Goal: Transaction & Acquisition: Purchase product/service

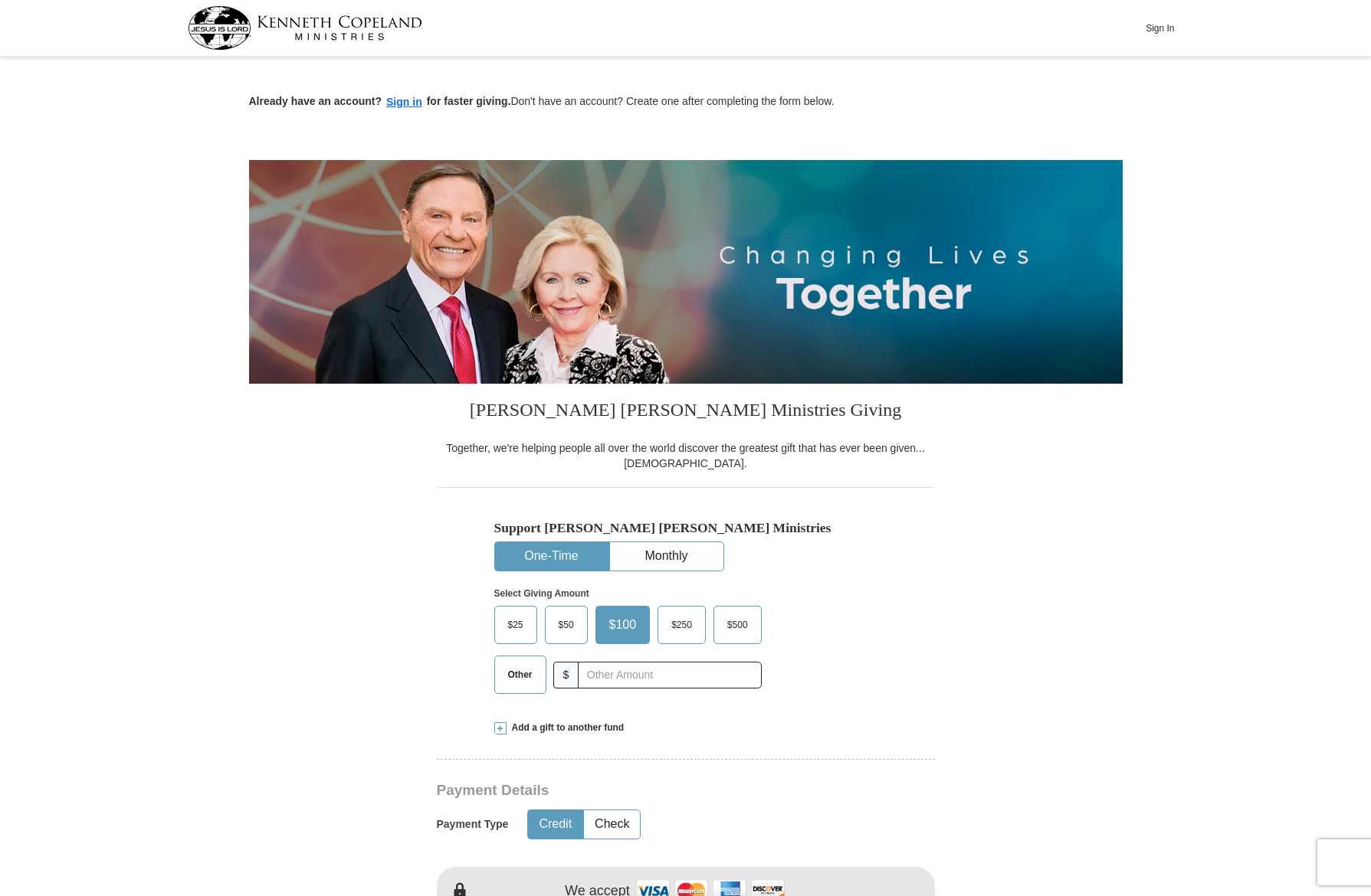
click at [516, 676] on span "Other" at bounding box center [520, 674] width 40 height 23
click at [0, 0] on input "Other" at bounding box center [0, 0] width 0 height 0
click at [586, 675] on input "text" at bounding box center [669, 675] width 170 height 27
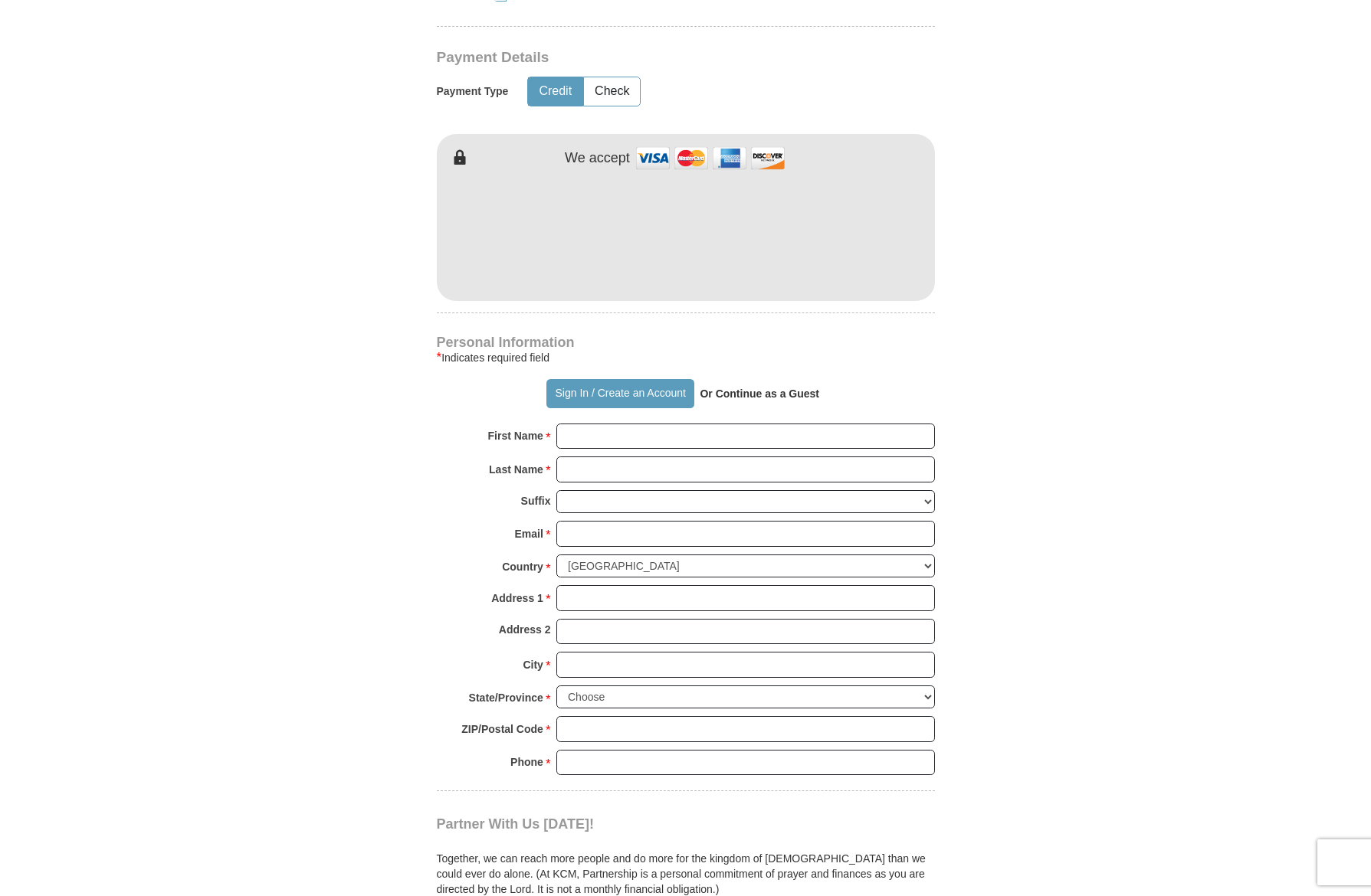
scroll to position [733, 1]
type input "180.00"
click at [551, 84] on button "Credit" at bounding box center [555, 91] width 54 height 28
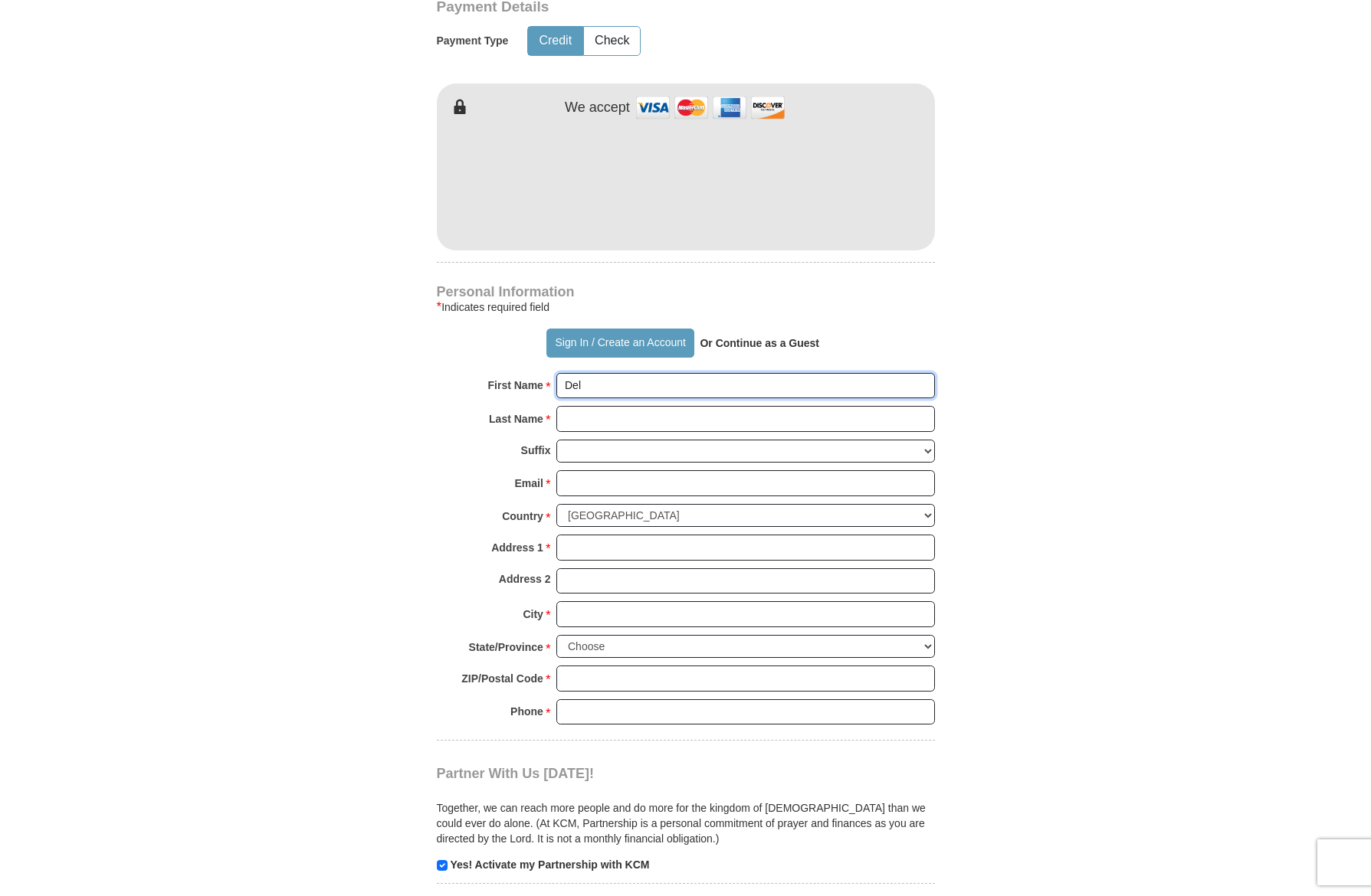
scroll to position [784, 0]
type input "Delo"
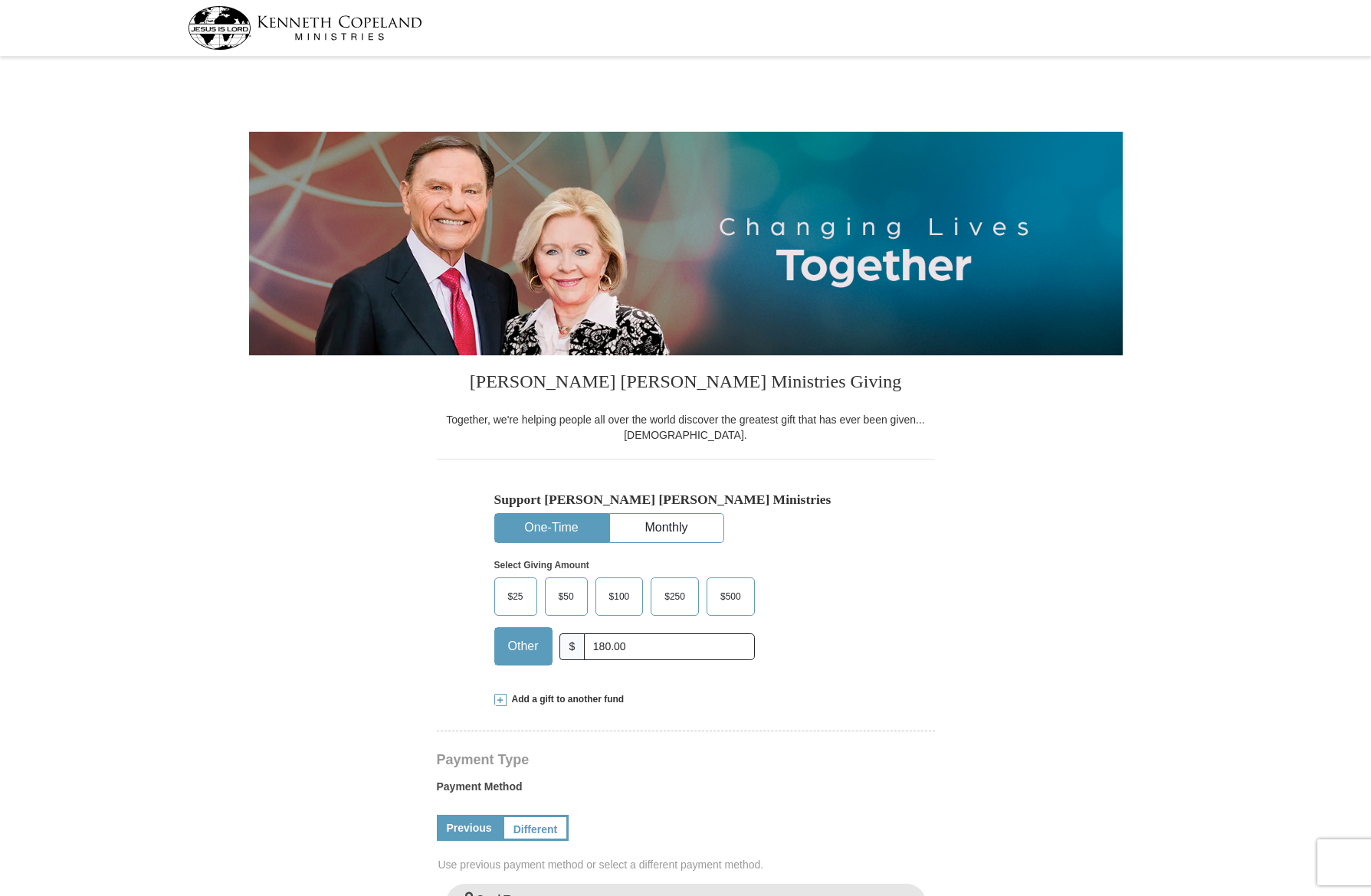
select select "AZ"
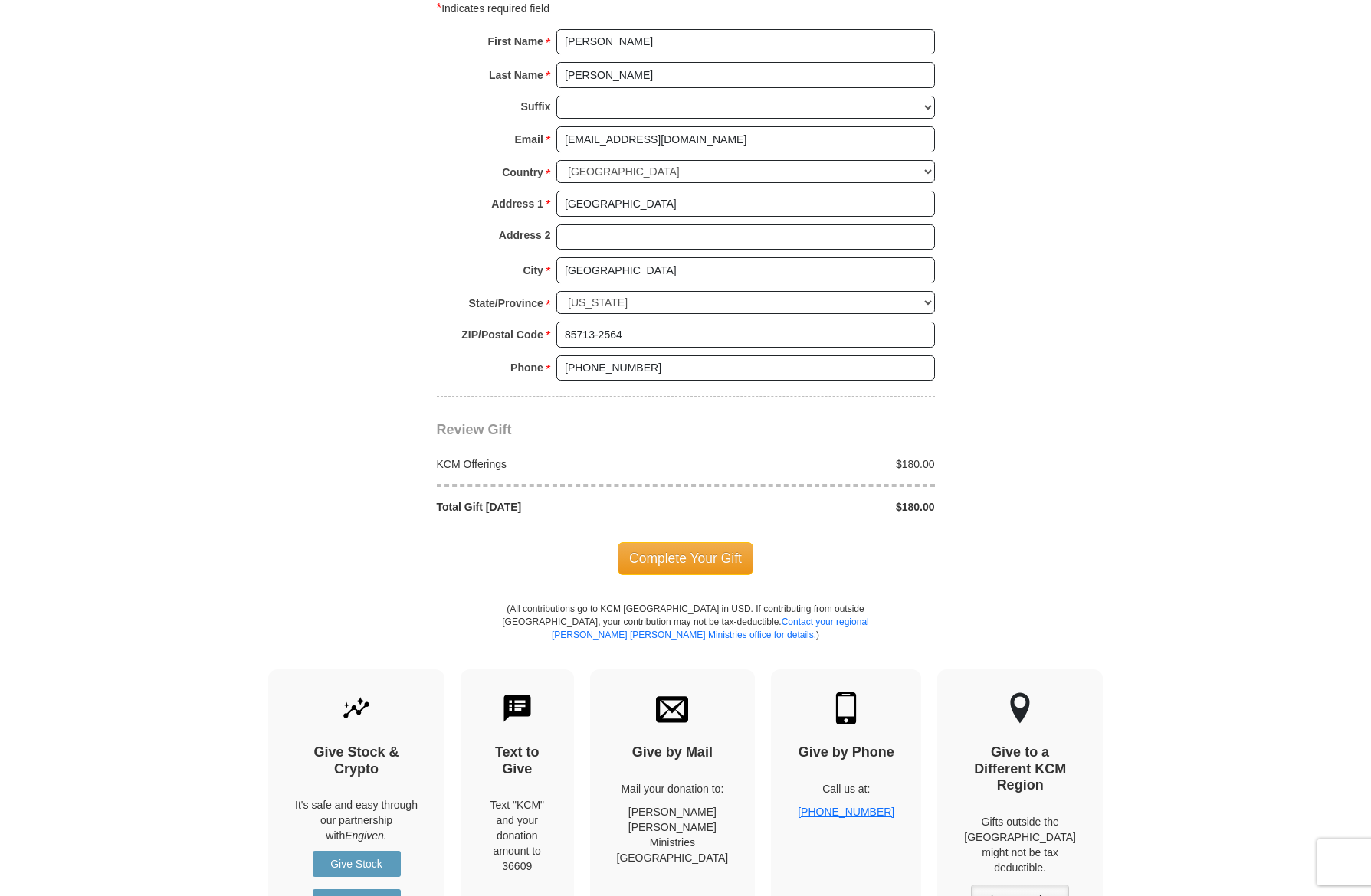
scroll to position [1056, 0]
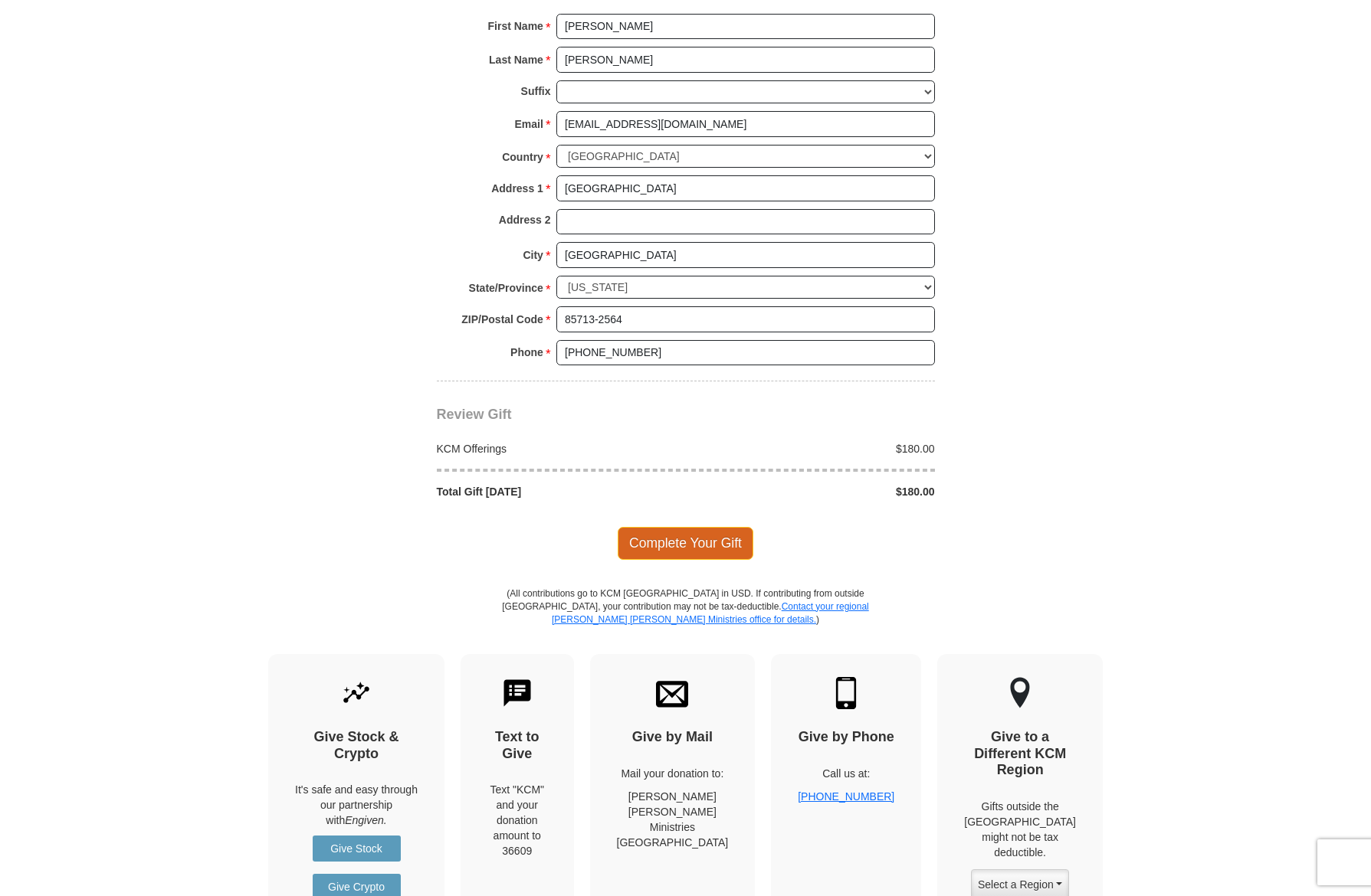
click at [682, 527] on span "Complete Your Gift" at bounding box center [686, 543] width 135 height 32
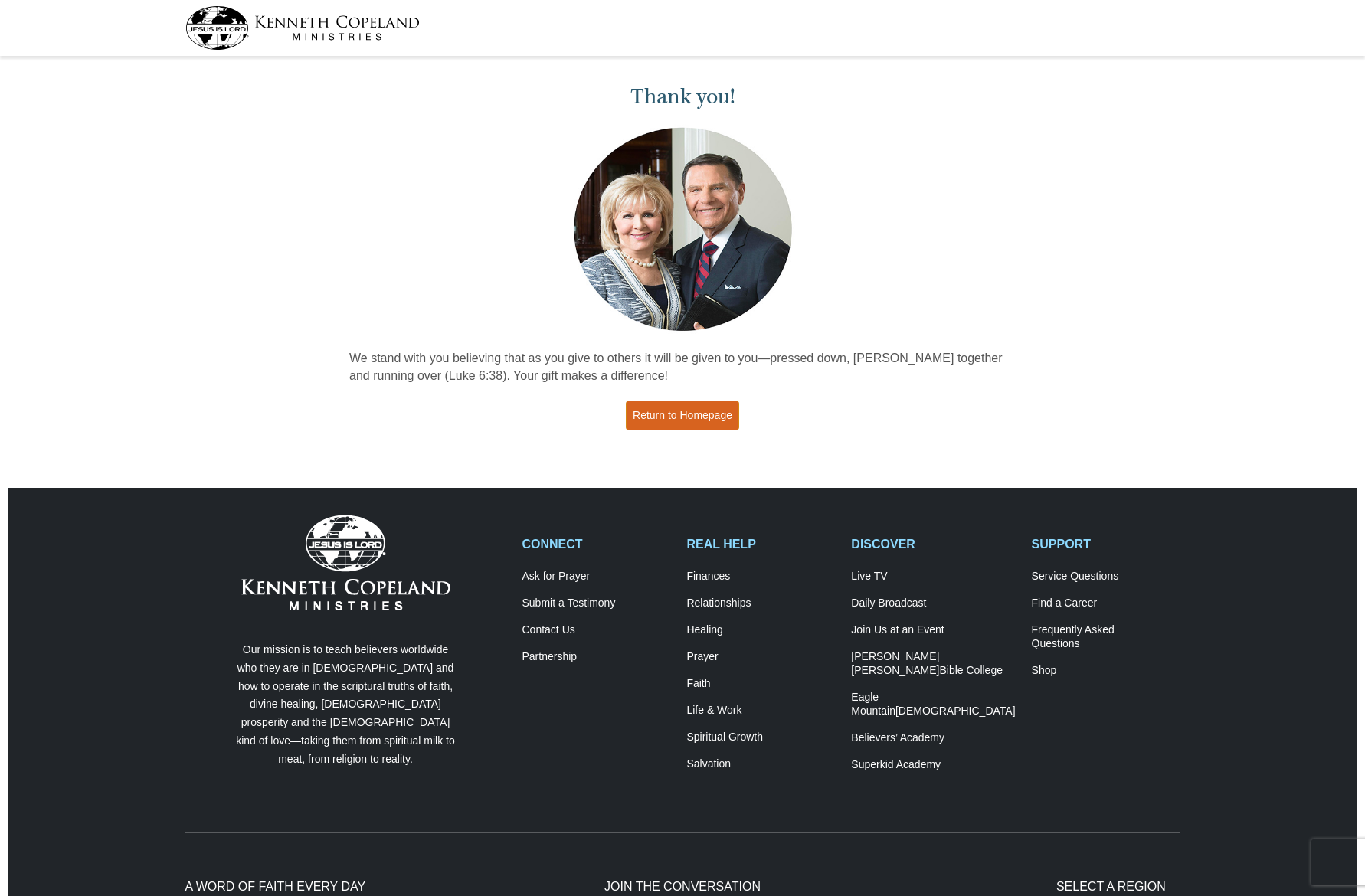
click at [672, 413] on link "Return to Homepage" at bounding box center [682, 415] width 113 height 30
